Goal: Information Seeking & Learning: Learn about a topic

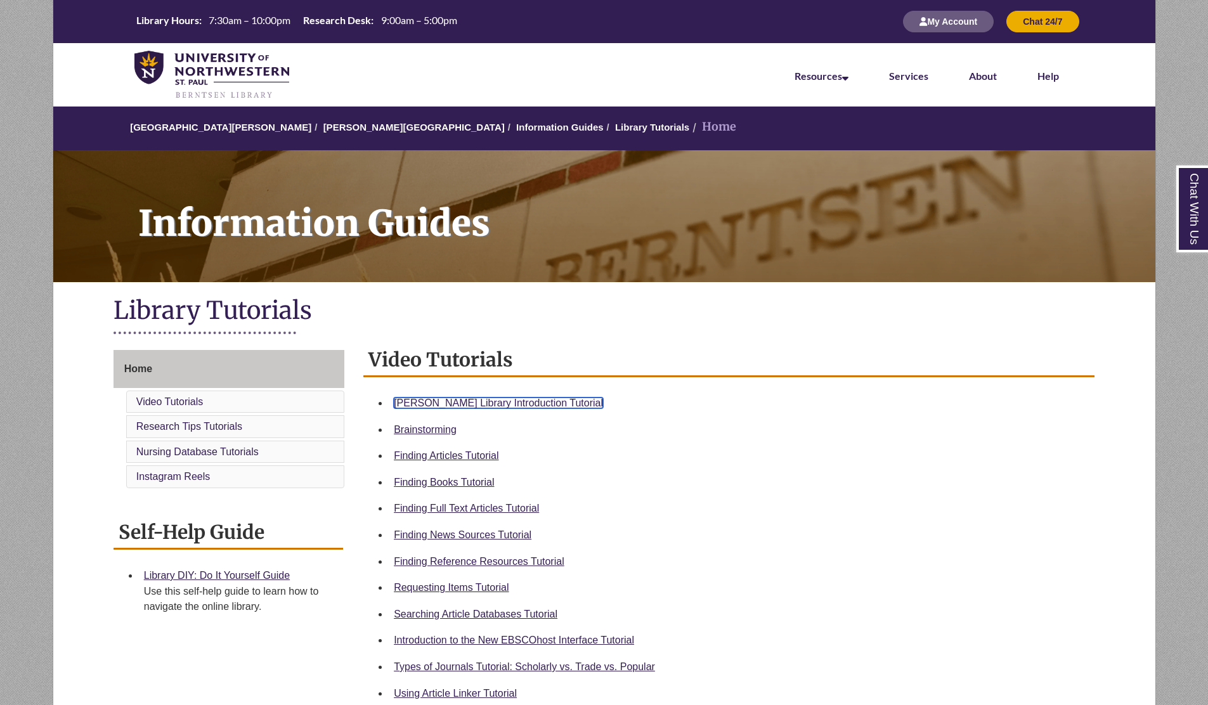
click at [456, 405] on link "Berntsen Library Introduction Tutorial" at bounding box center [498, 403] width 209 height 11
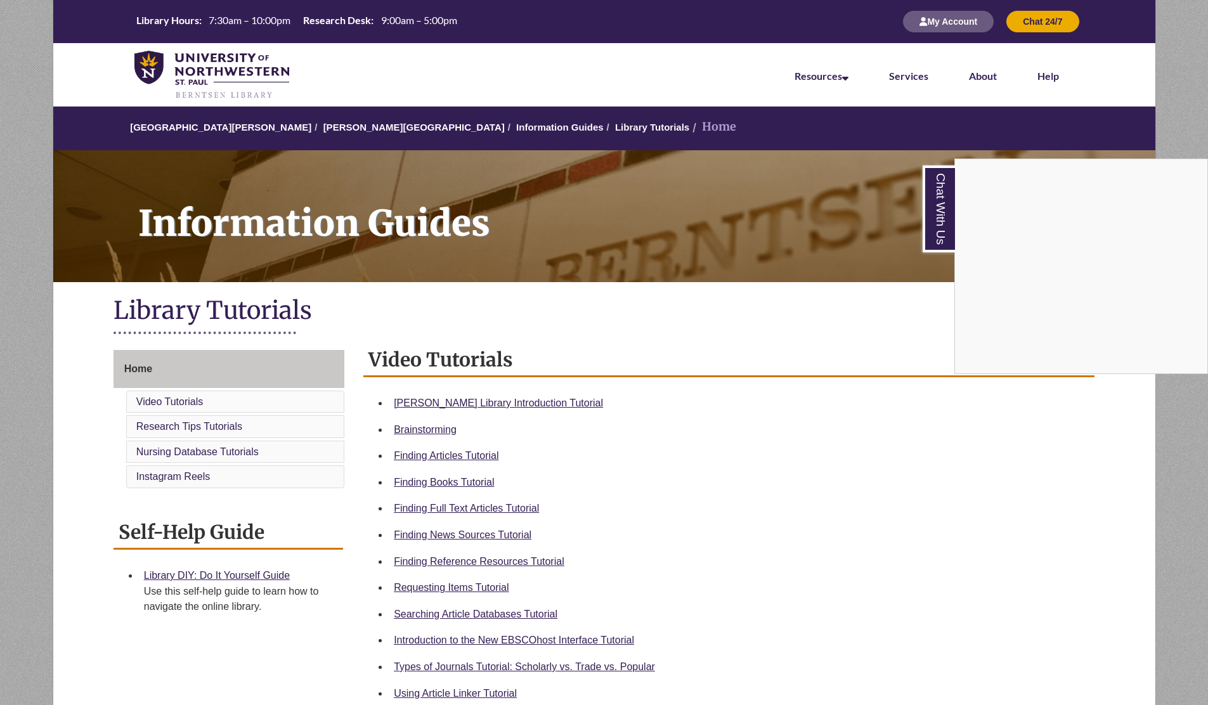
click at [872, 272] on div "Chat With Us" at bounding box center [604, 352] width 1208 height 705
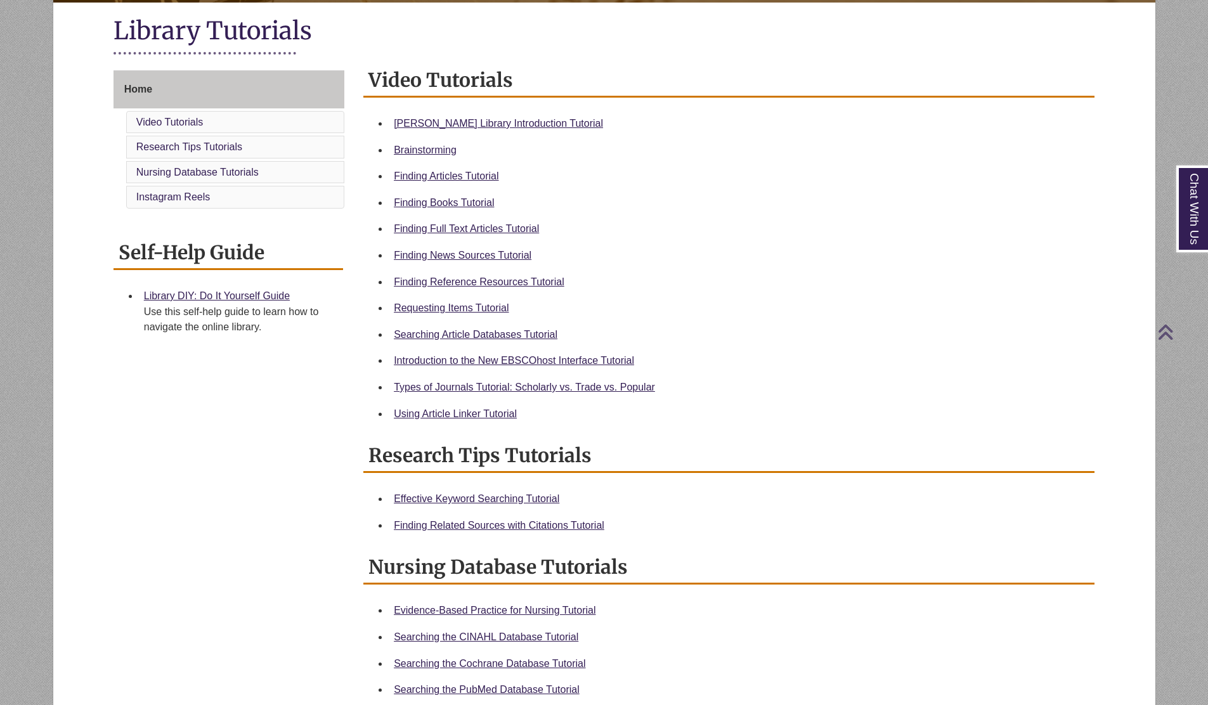
scroll to position [304, 0]
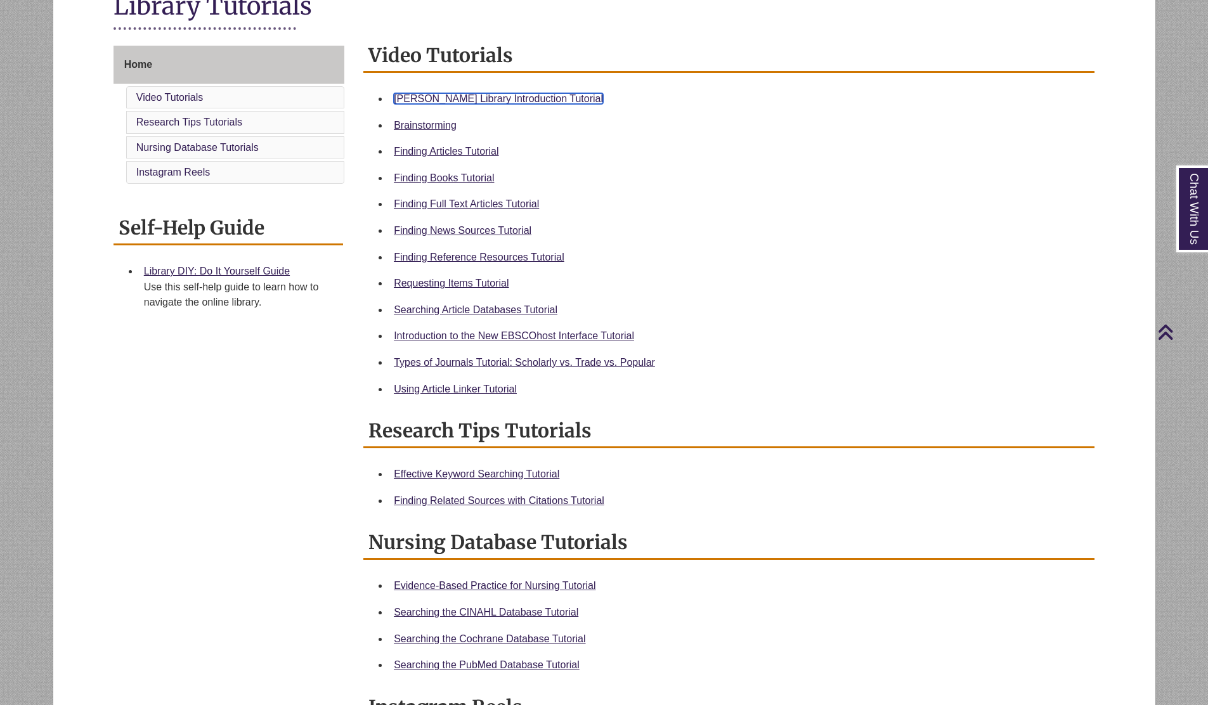
click at [528, 103] on link "Berntsen Library Introduction Tutorial" at bounding box center [498, 98] width 209 height 11
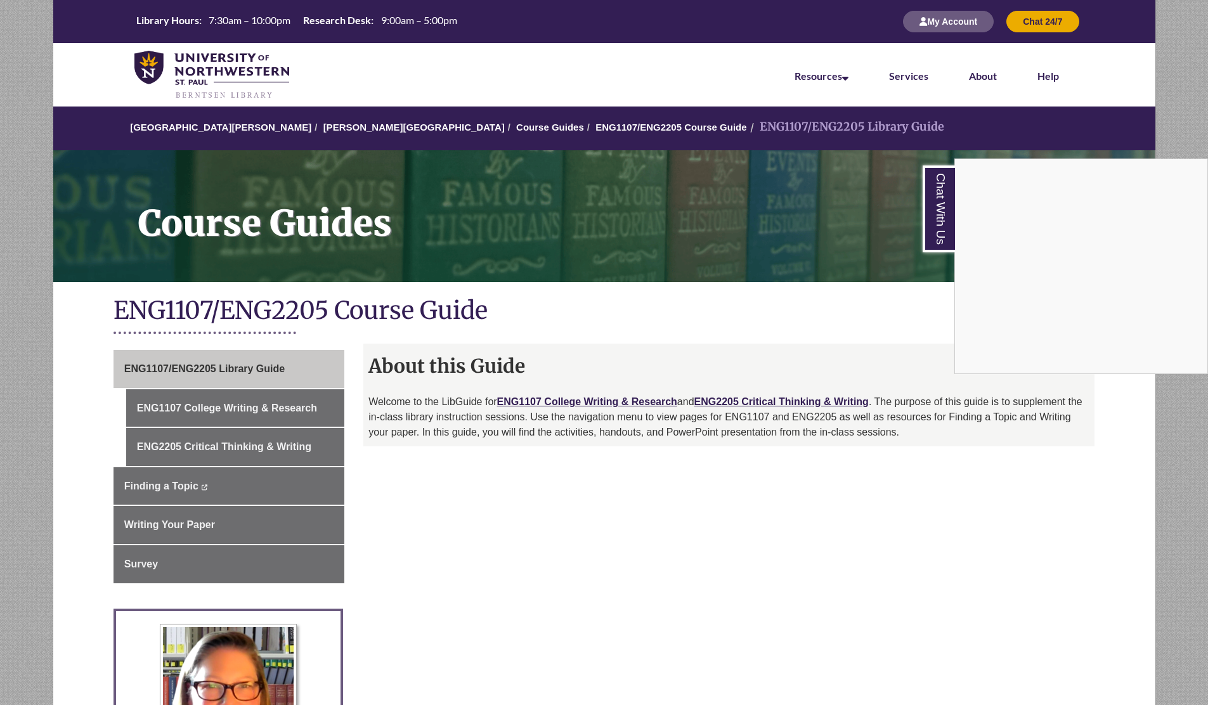
click at [283, 418] on div "Chat With Us" at bounding box center [604, 352] width 1208 height 705
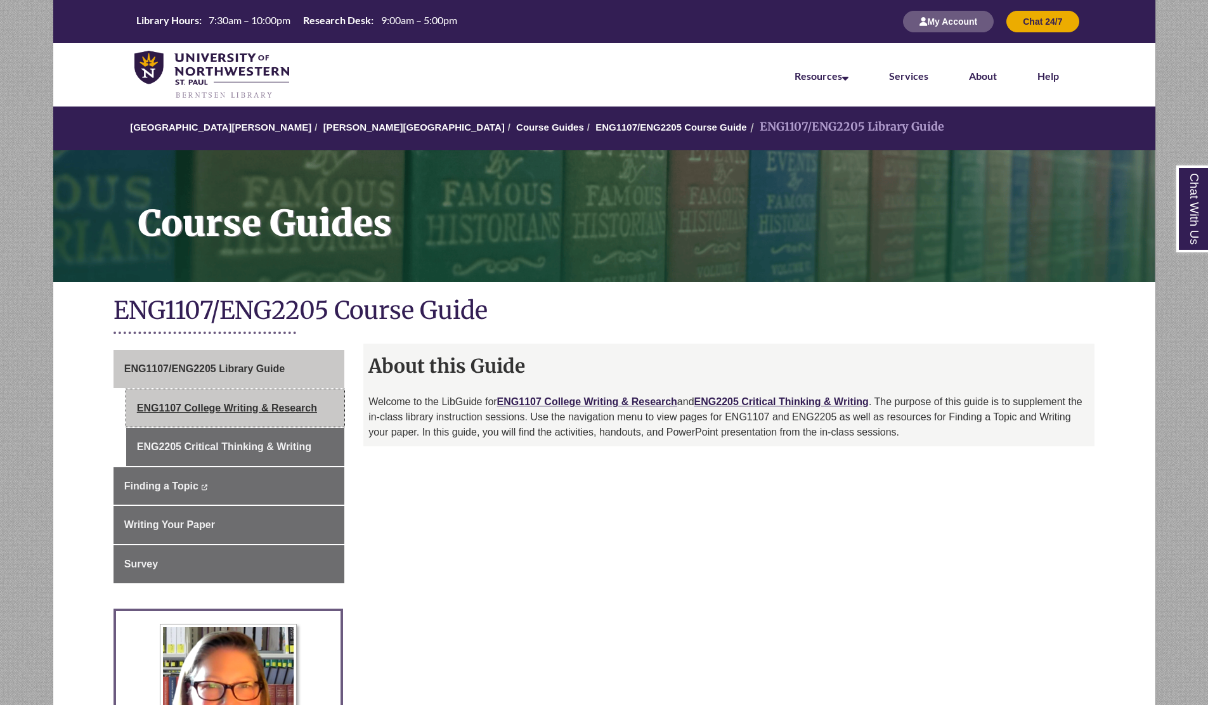
click at [293, 411] on link "ENG1107 College Writing & Research" at bounding box center [235, 408] width 218 height 38
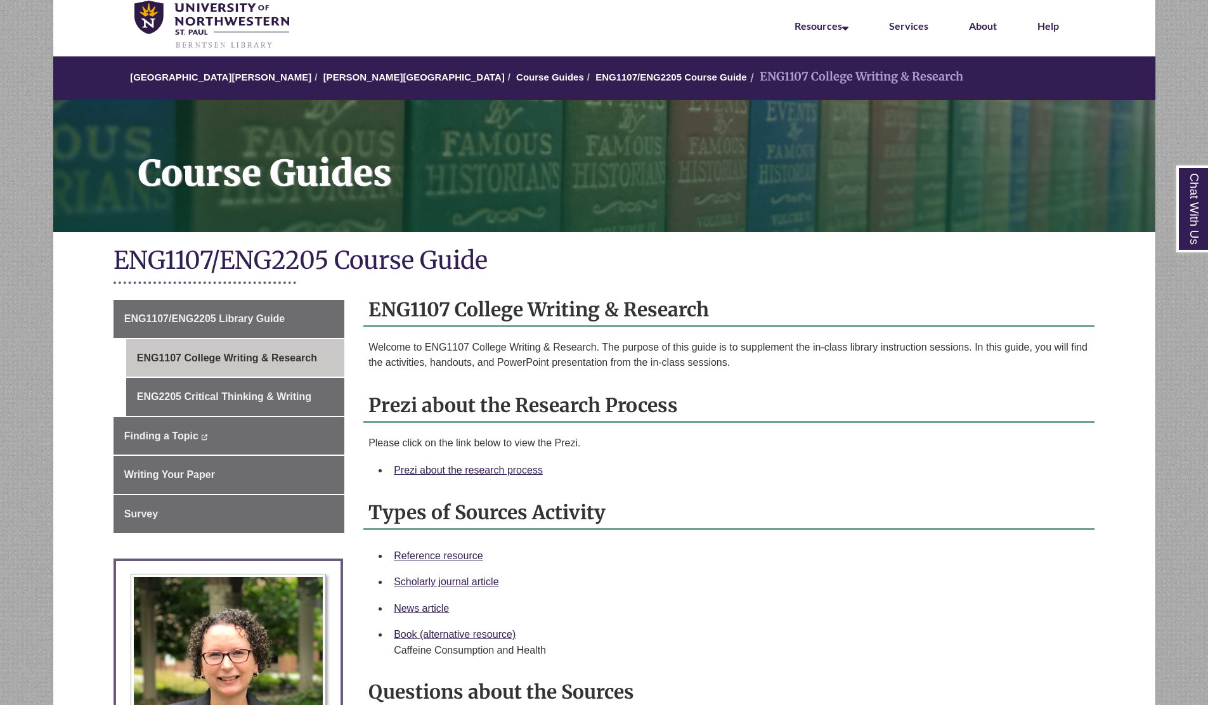
scroll to position [51, 0]
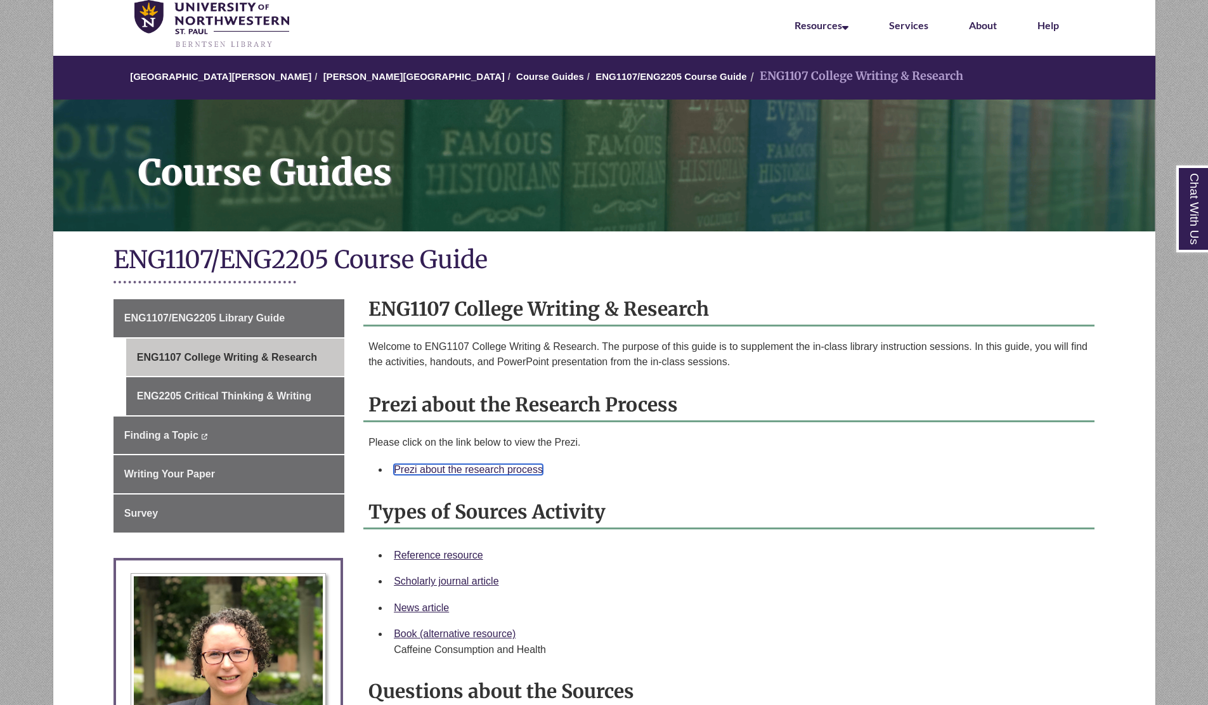
click at [419, 468] on link "Prezi about the research process" at bounding box center [468, 469] width 149 height 11
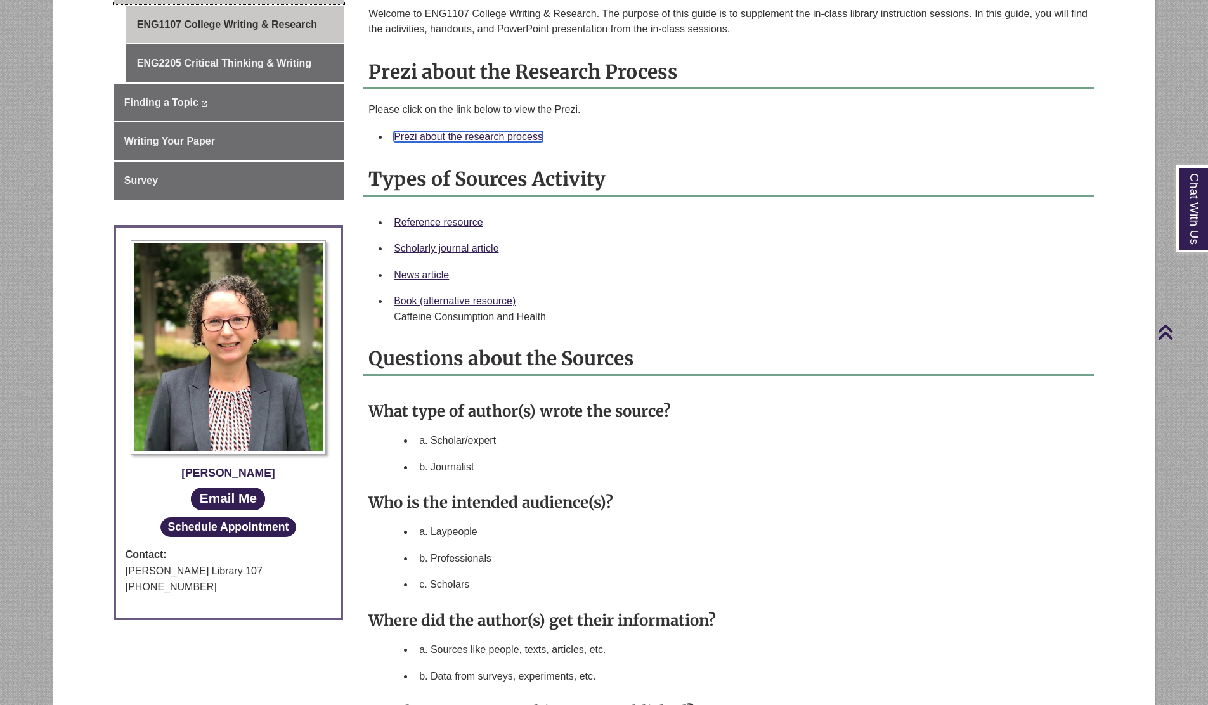
scroll to position [0, 0]
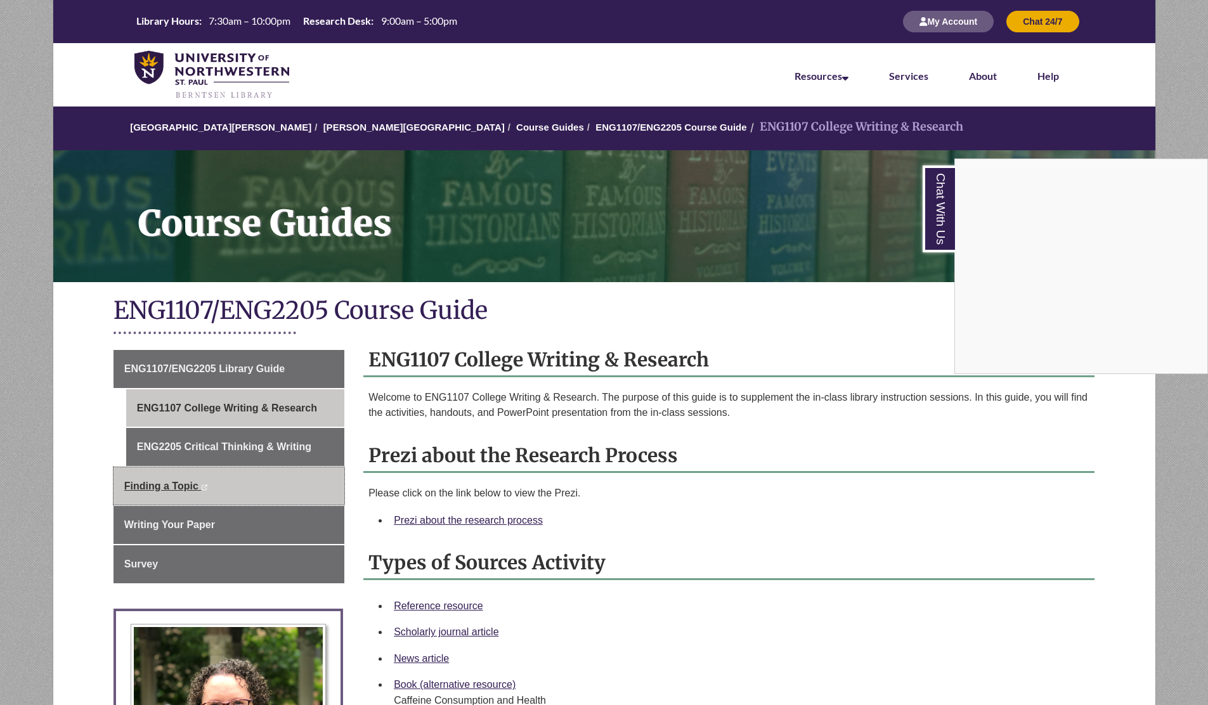
click at [165, 485] on div "Chat With Us" at bounding box center [604, 352] width 1208 height 705
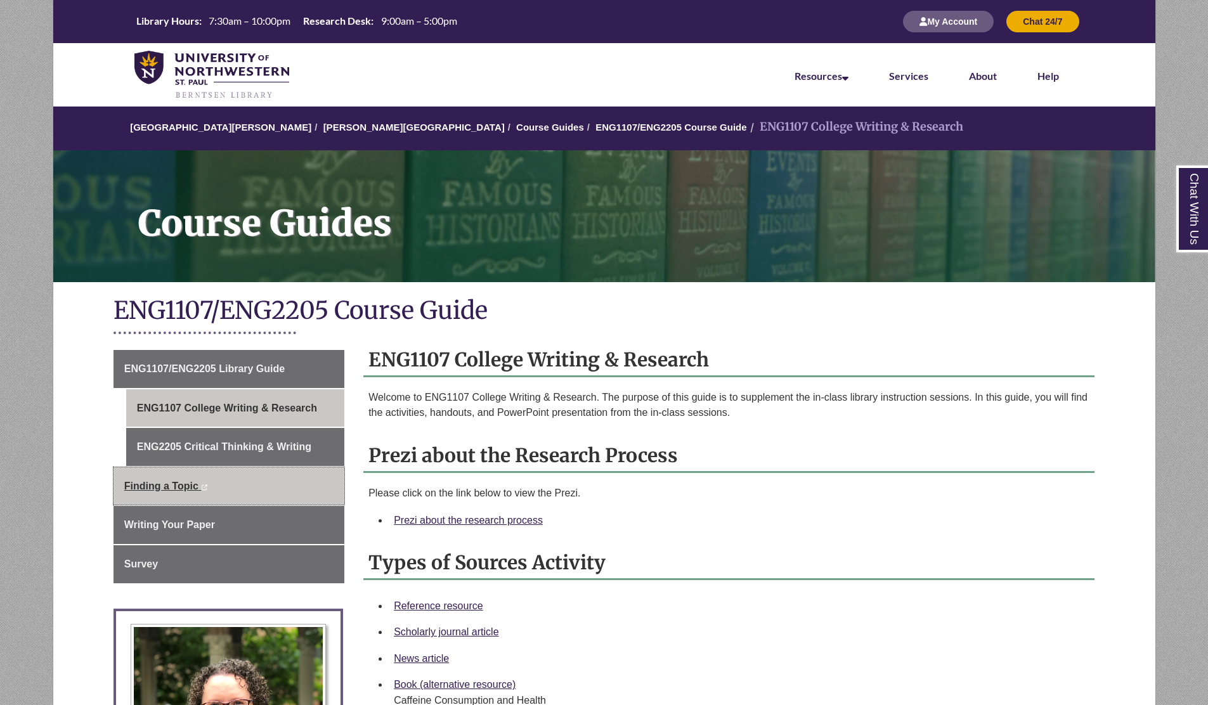
click at [181, 489] on span "Finding a Topic" at bounding box center [161, 486] width 74 height 11
drag, startPoint x: 438, startPoint y: 388, endPoint x: 1018, endPoint y: 461, distance: 584.7
click at [1012, 455] on h2 "Prezi about the Research Process" at bounding box center [728, 456] width 731 height 34
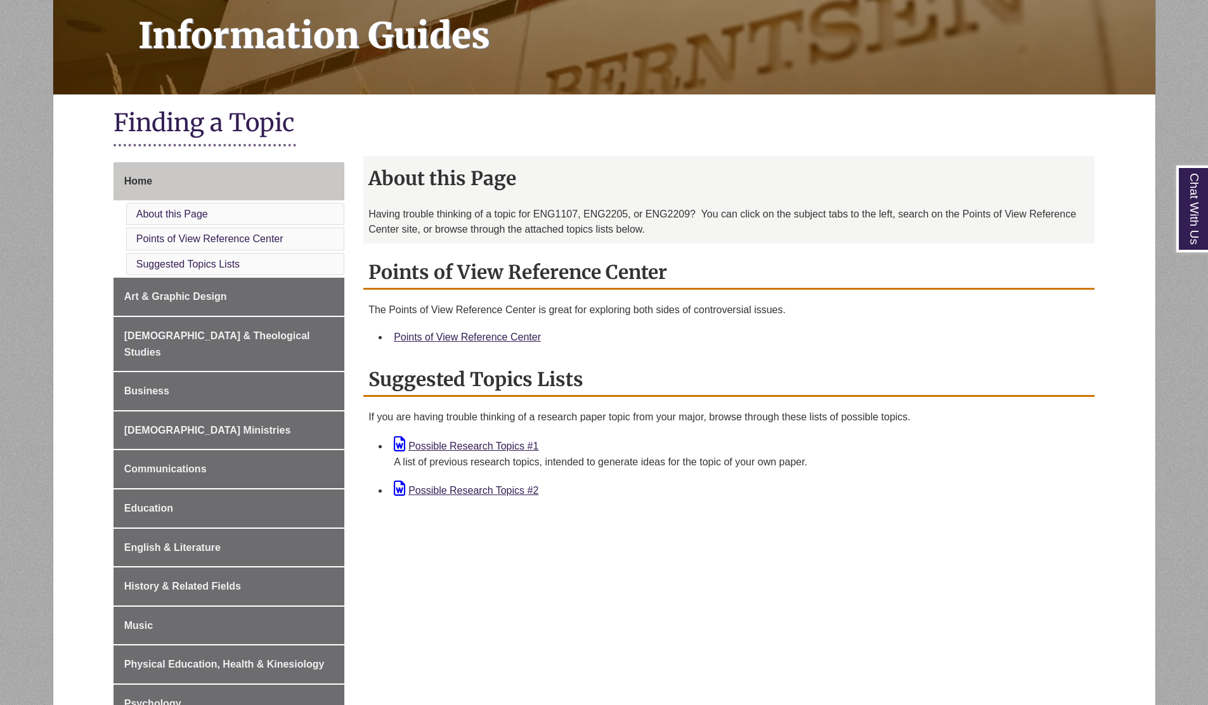
scroll to position [252, 0]
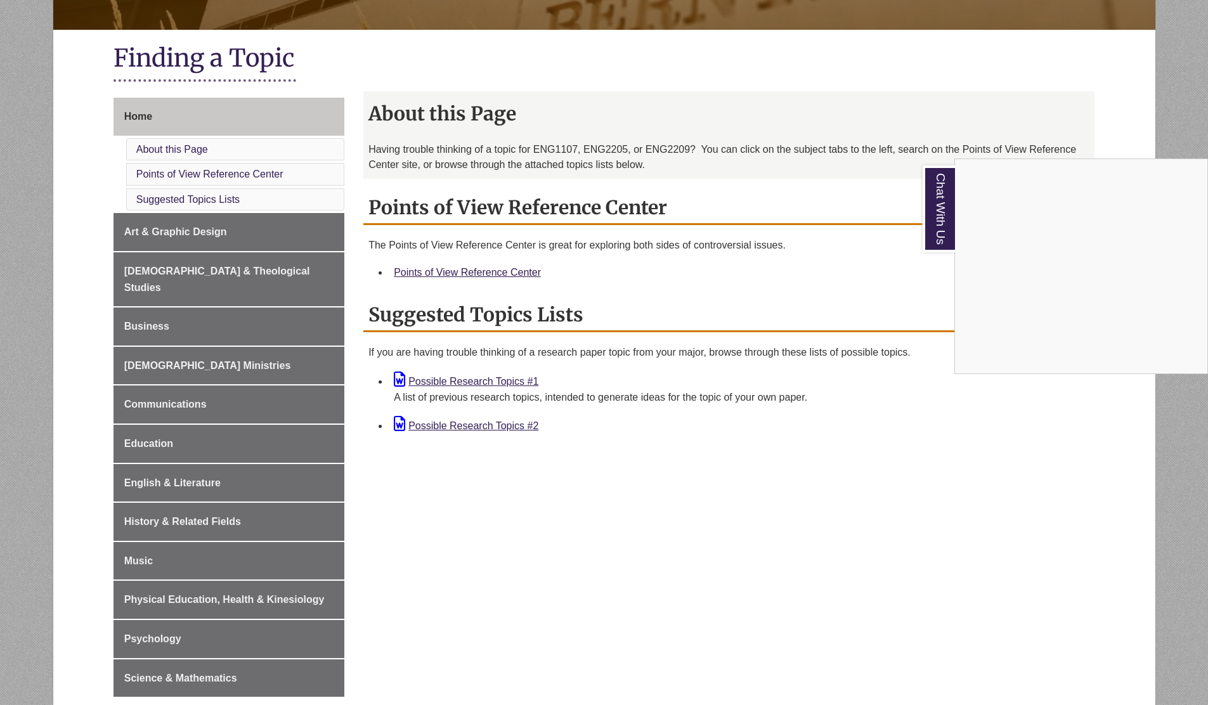
click at [303, 273] on div "Chat With Us" at bounding box center [604, 352] width 1208 height 705
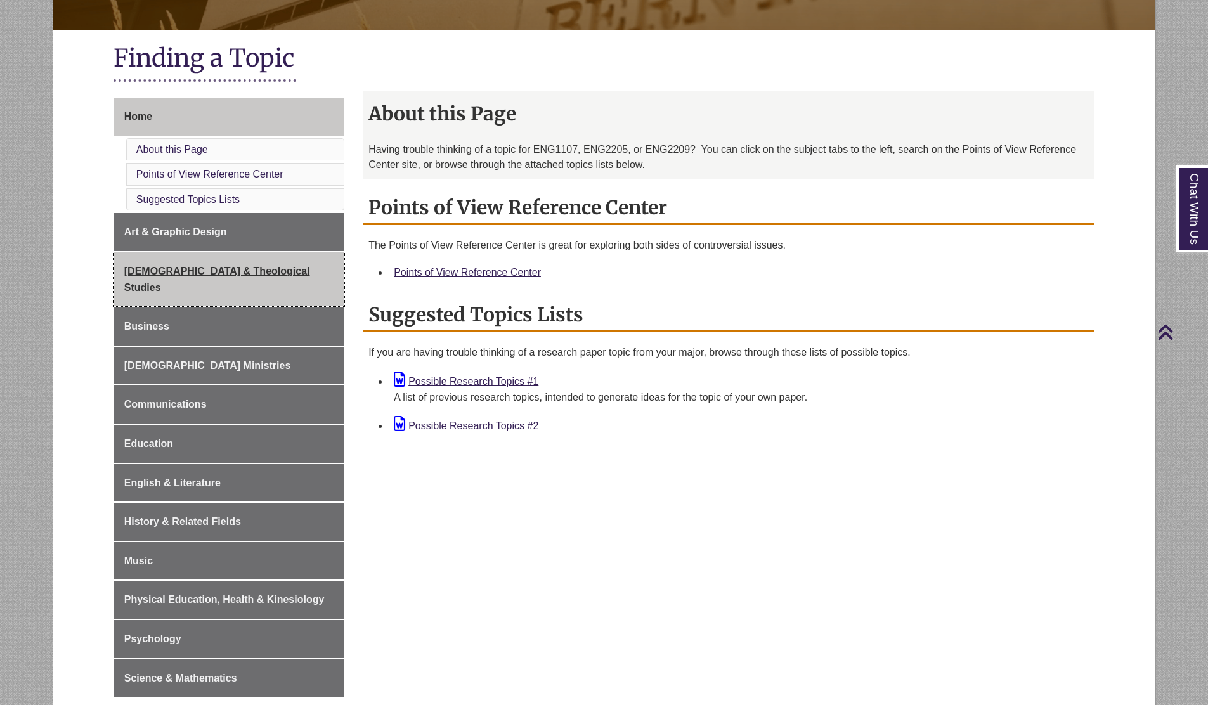
click at [272, 280] on link "[DEMOGRAPHIC_DATA] & Theological Studies" at bounding box center [228, 279] width 231 height 54
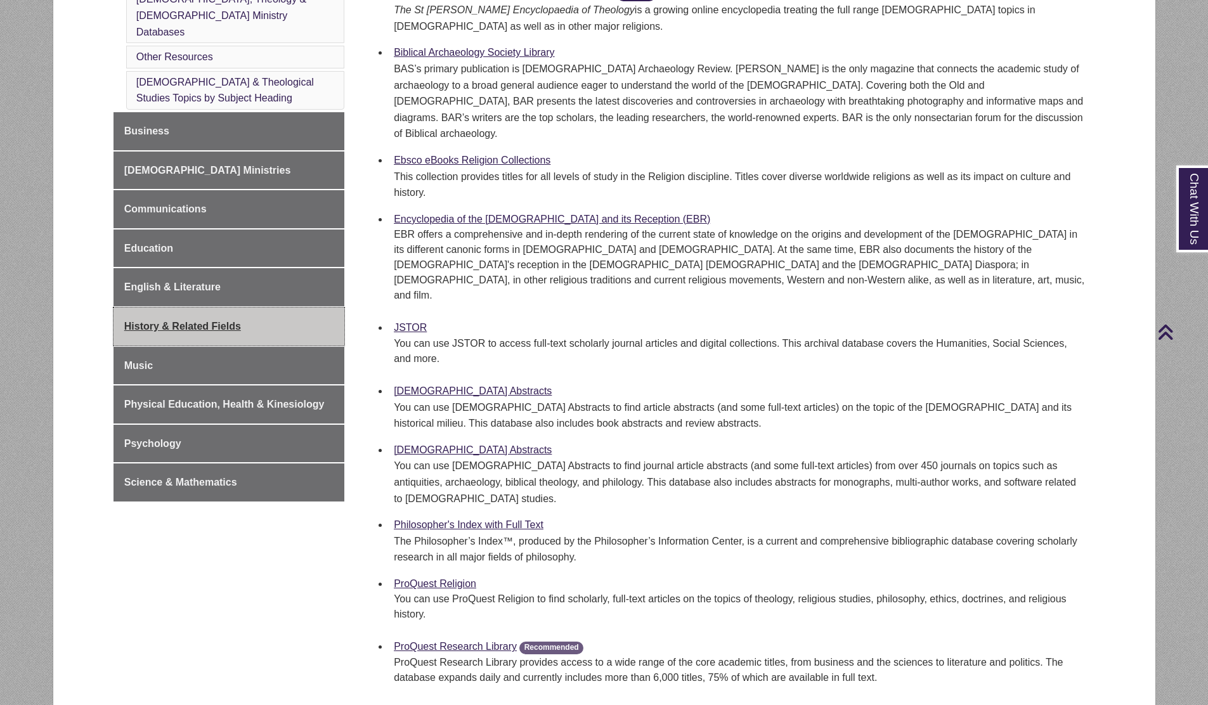
scroll to position [473, 0]
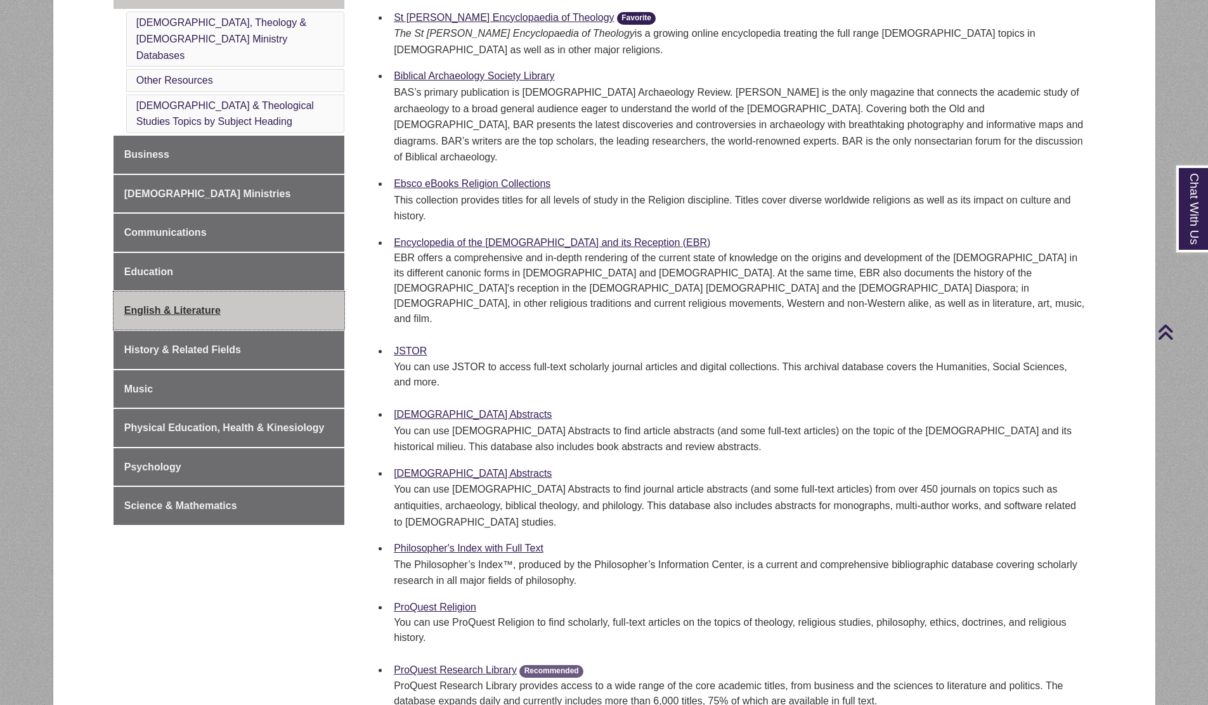
click at [314, 295] on link "English & Literature" at bounding box center [228, 311] width 231 height 38
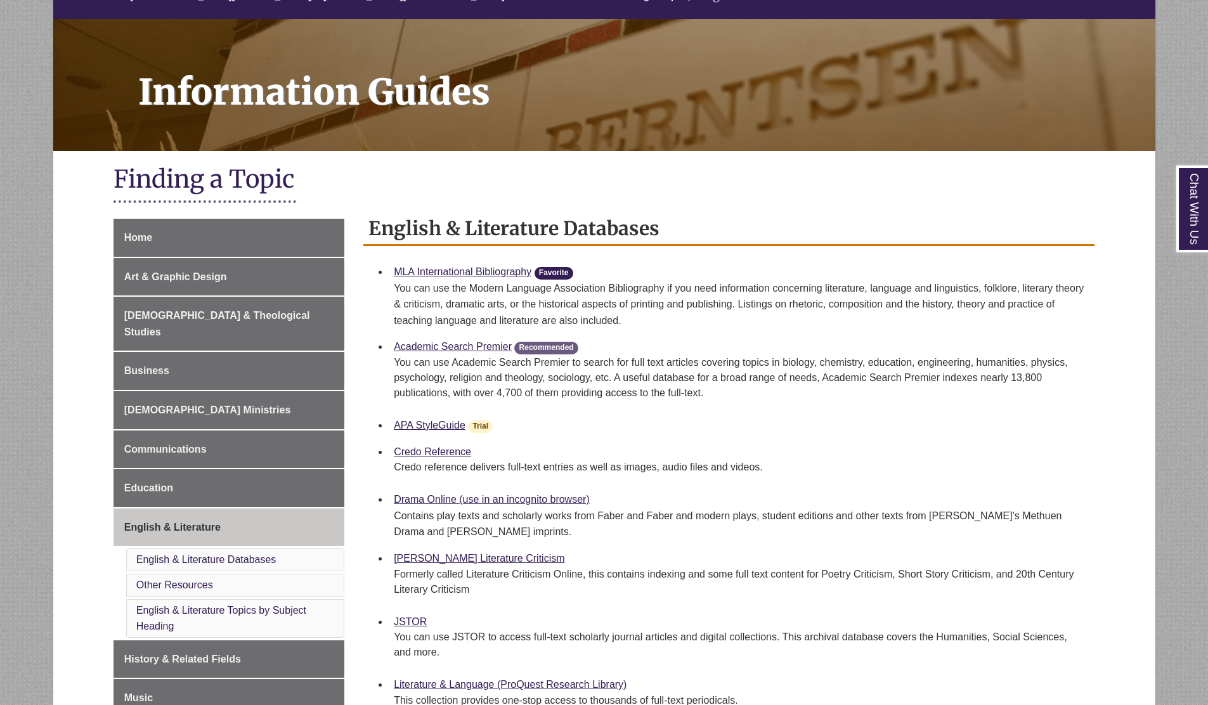
scroll to position [153, 0]
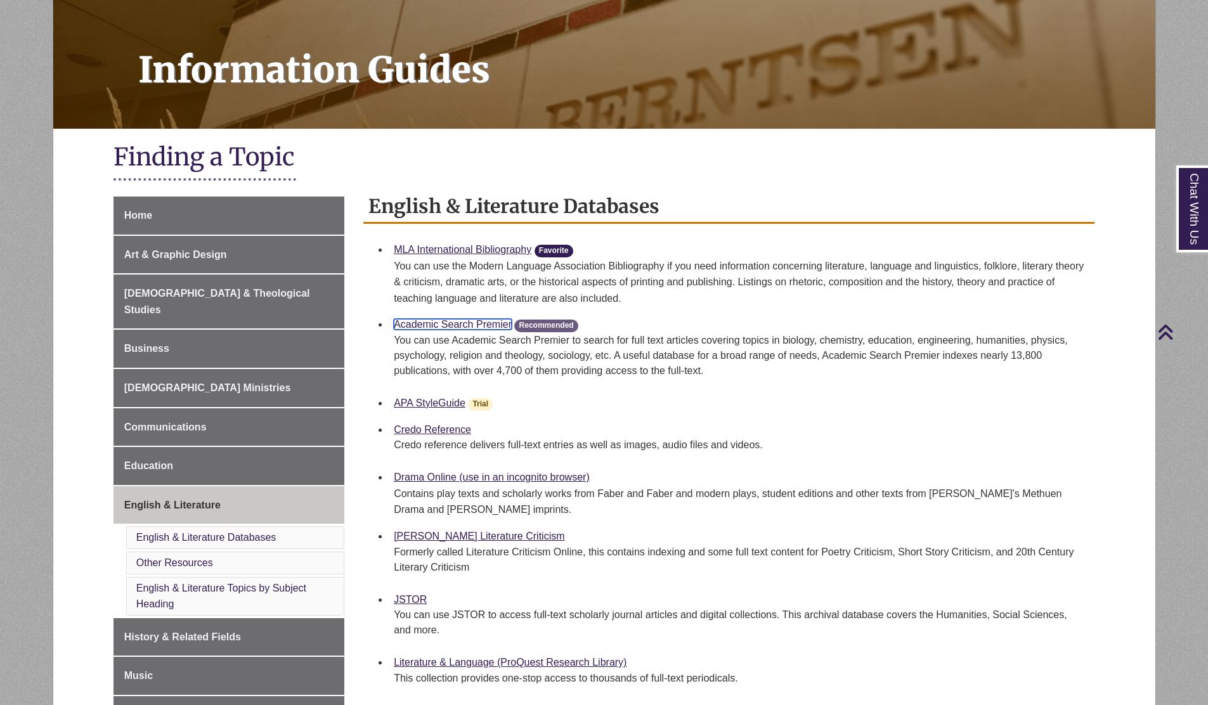
click at [422, 321] on link "Academic Search Premier" at bounding box center [453, 324] width 118 height 11
